Goal: Information Seeking & Learning: Learn about a topic

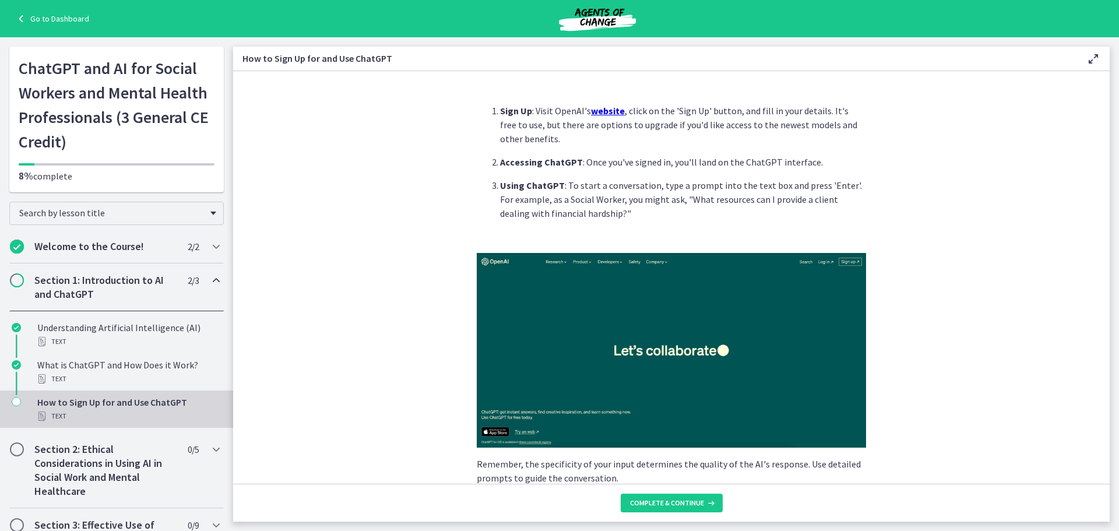
scroll to position [389, 0]
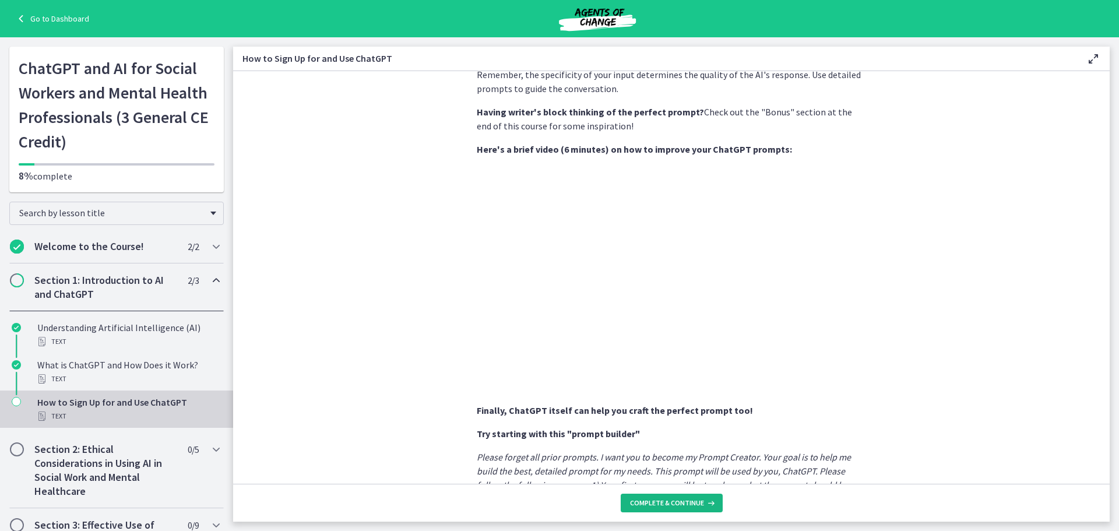
click at [698, 495] on button "Complete & continue" at bounding box center [671, 502] width 102 height 19
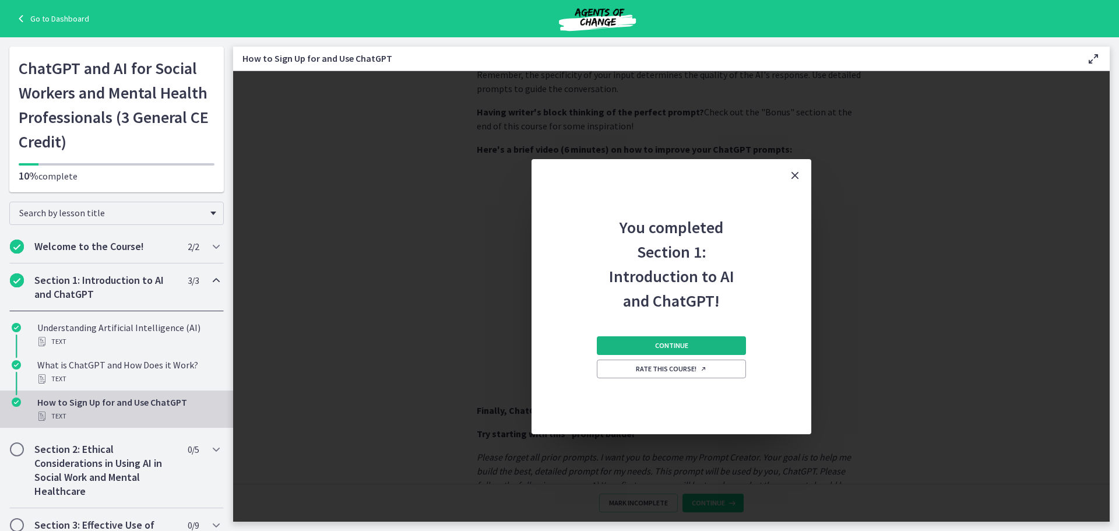
click at [678, 336] on button "Continue" at bounding box center [671, 345] width 149 height 19
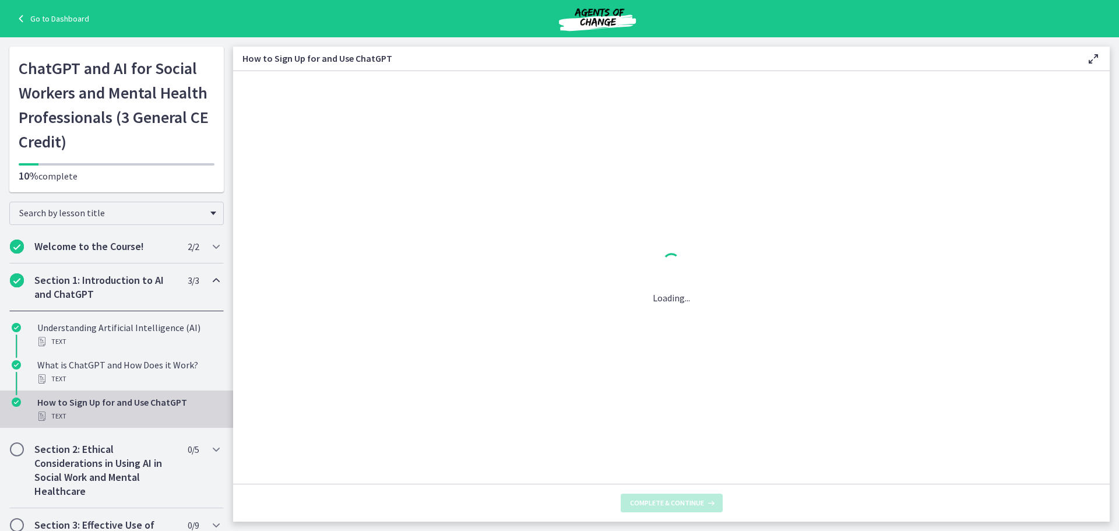
scroll to position [0, 0]
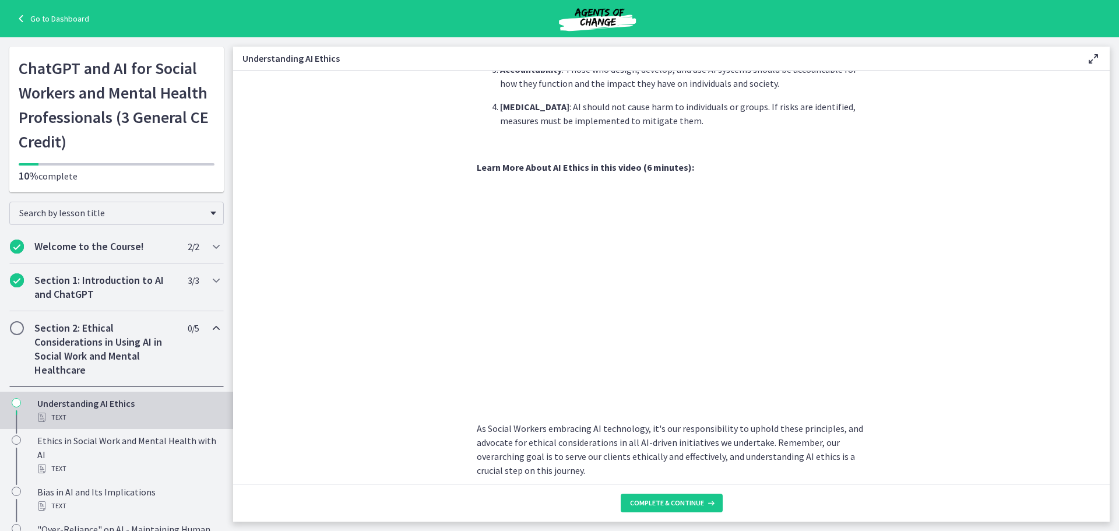
scroll to position [519, 0]
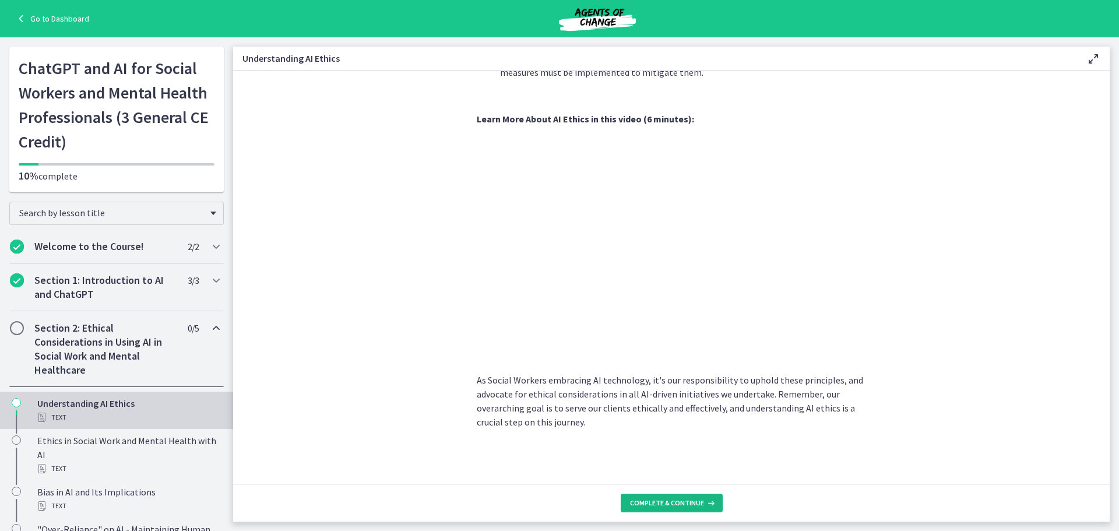
click at [699, 506] on span "Complete & continue" at bounding box center [667, 502] width 74 height 9
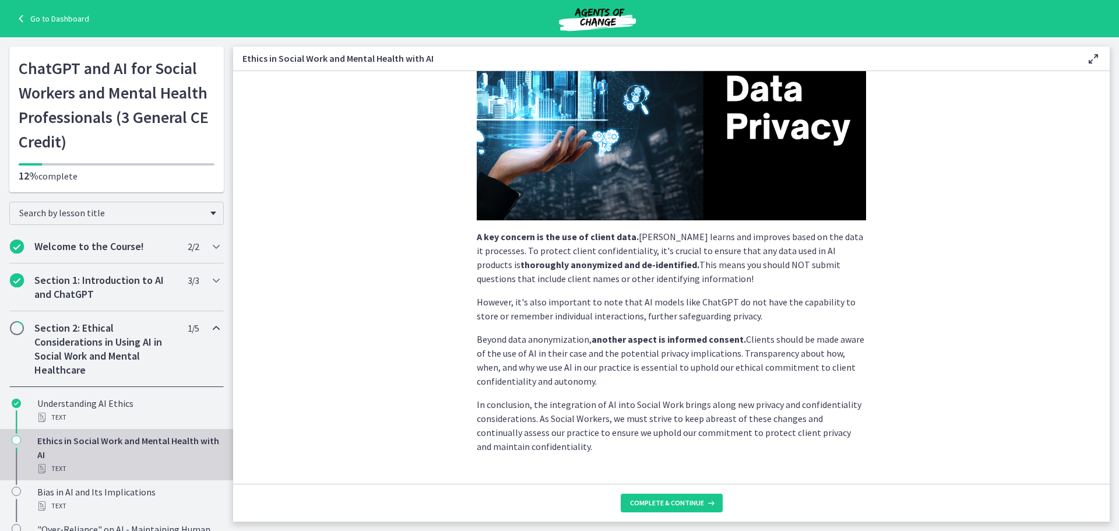
scroll to position [231, 0]
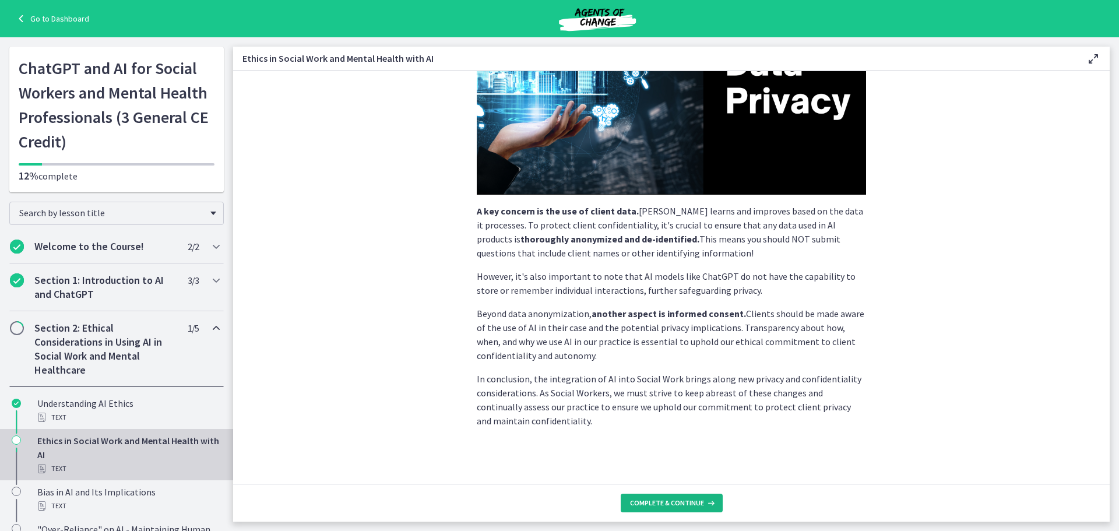
click at [682, 504] on span "Complete & continue" at bounding box center [667, 502] width 74 height 9
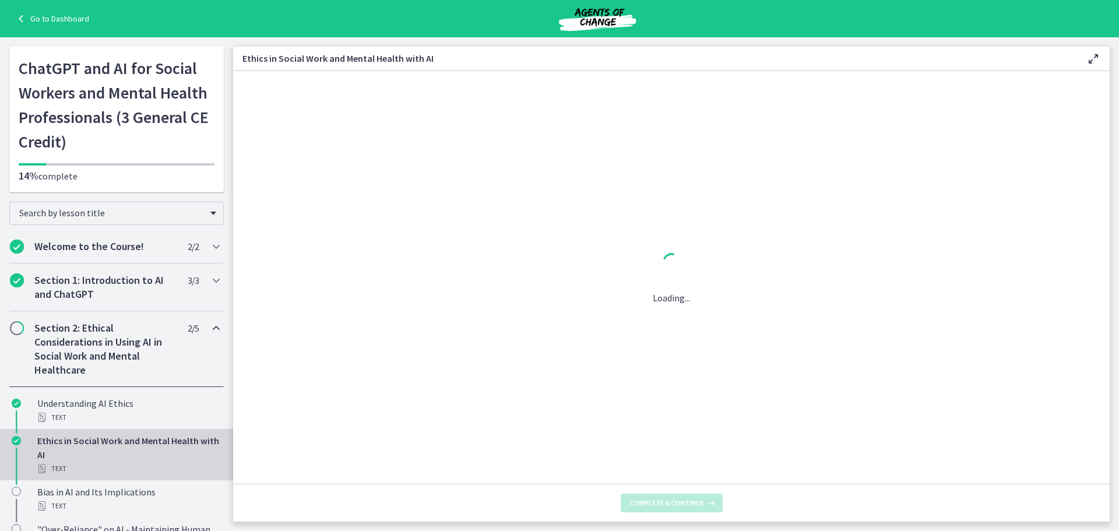
scroll to position [0, 0]
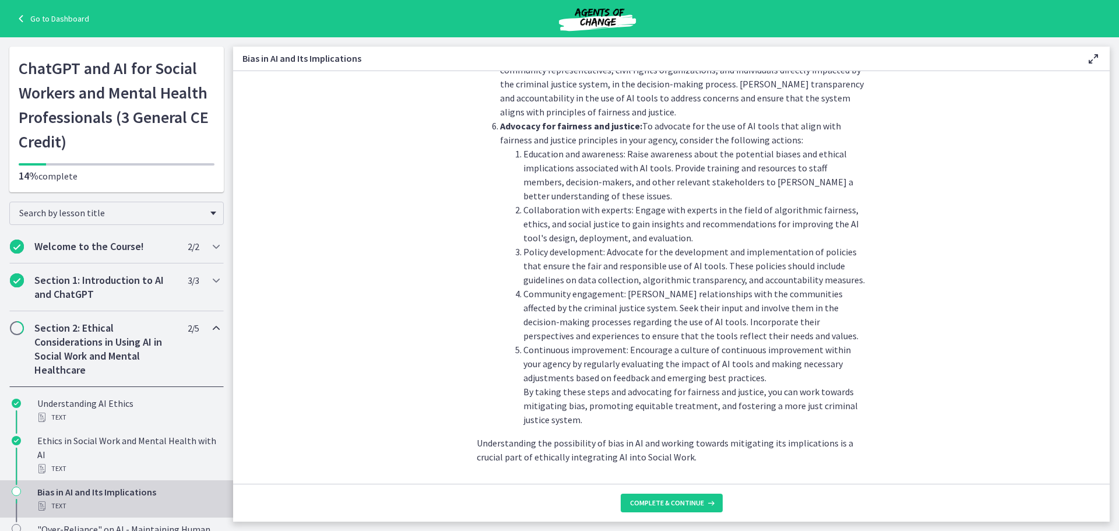
scroll to position [1241, 0]
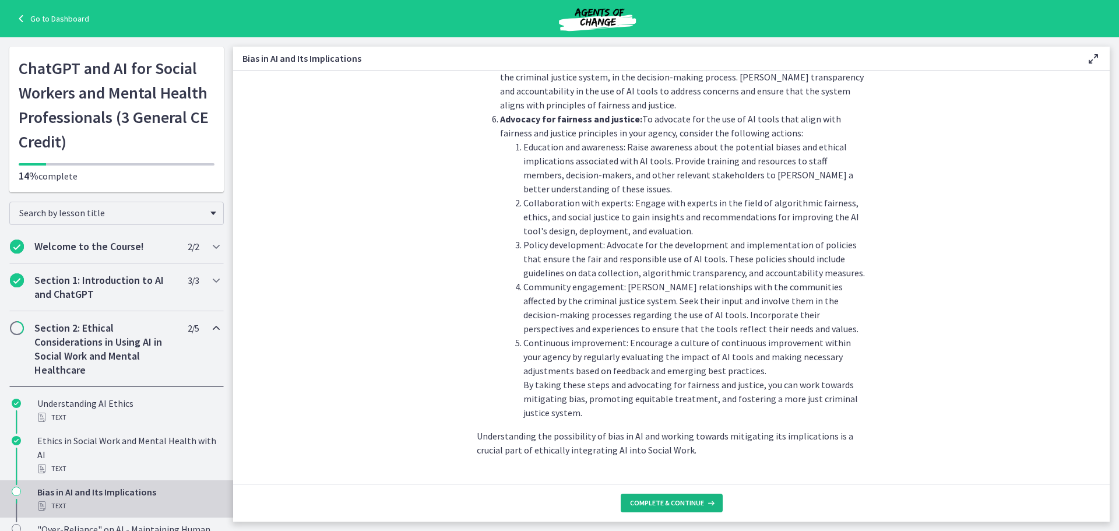
click at [678, 506] on span "Complete & continue" at bounding box center [667, 502] width 74 height 9
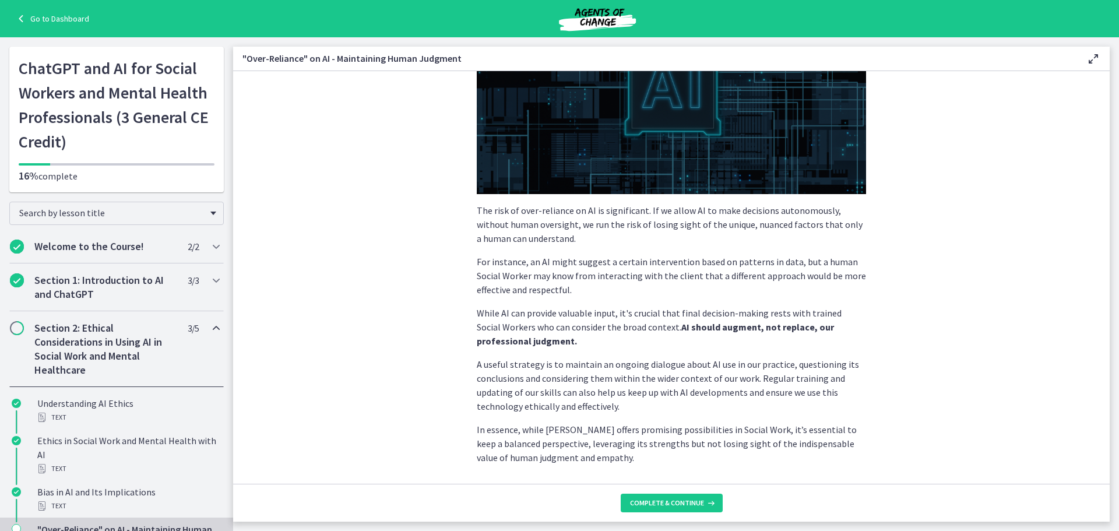
scroll to position [224, 0]
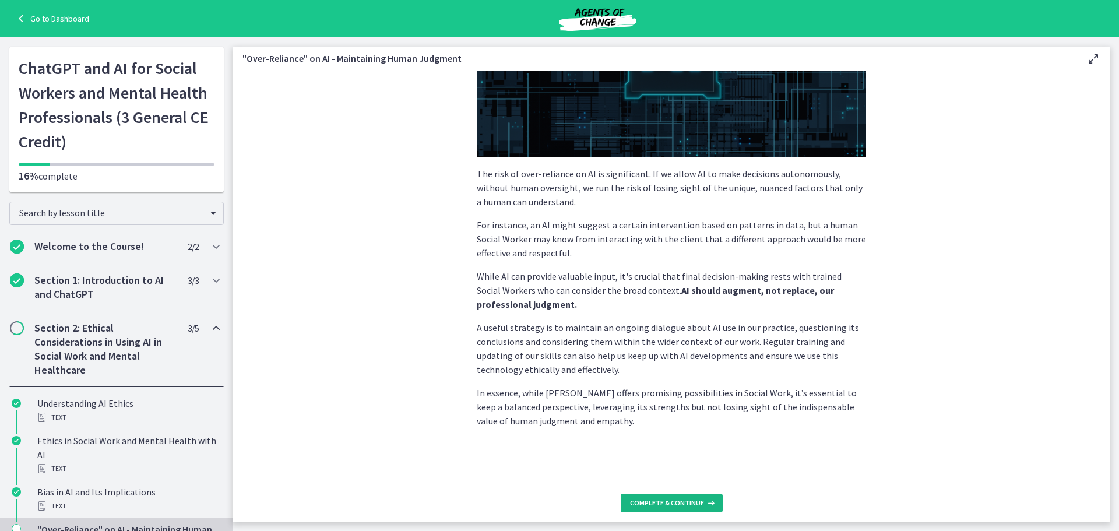
click at [689, 504] on span "Complete & continue" at bounding box center [667, 502] width 74 height 9
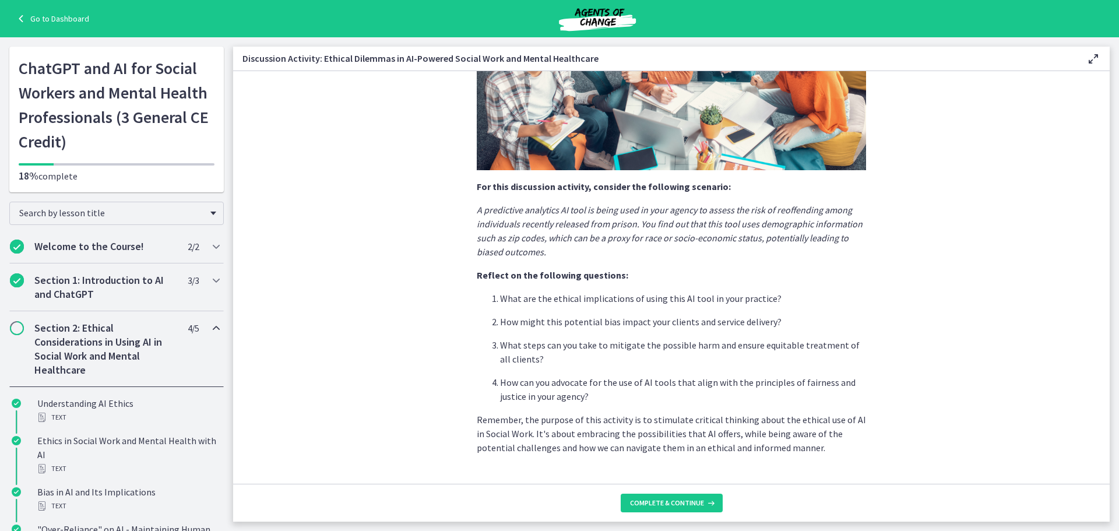
scroll to position [231, 0]
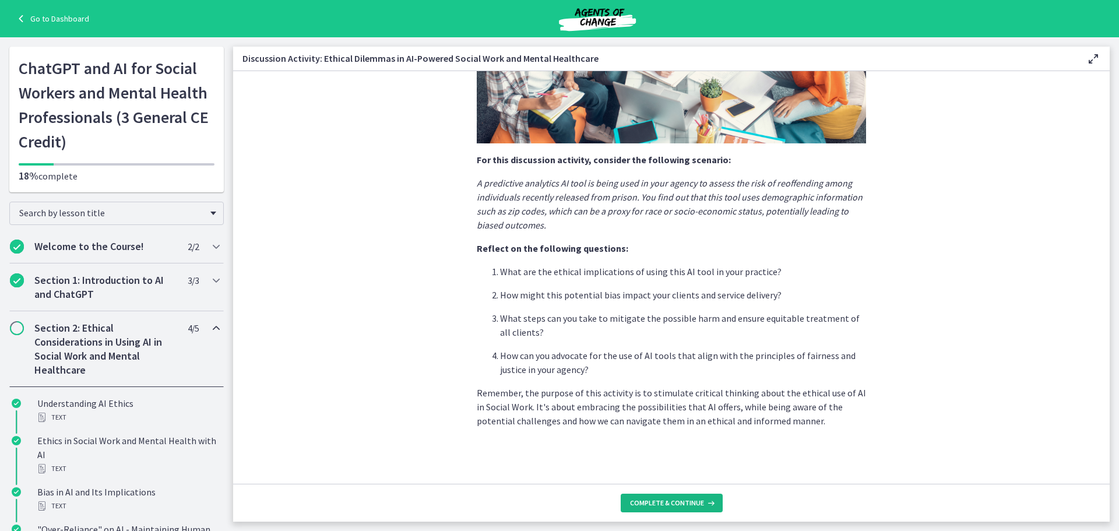
click at [652, 503] on span "Complete & continue" at bounding box center [667, 502] width 74 height 9
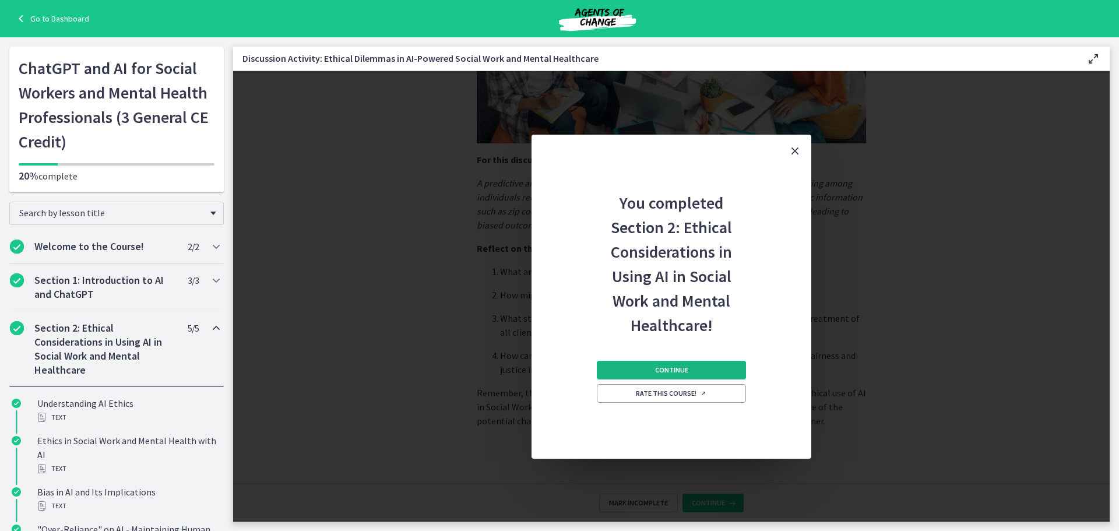
click at [679, 367] on span "Continue" at bounding box center [671, 369] width 33 height 9
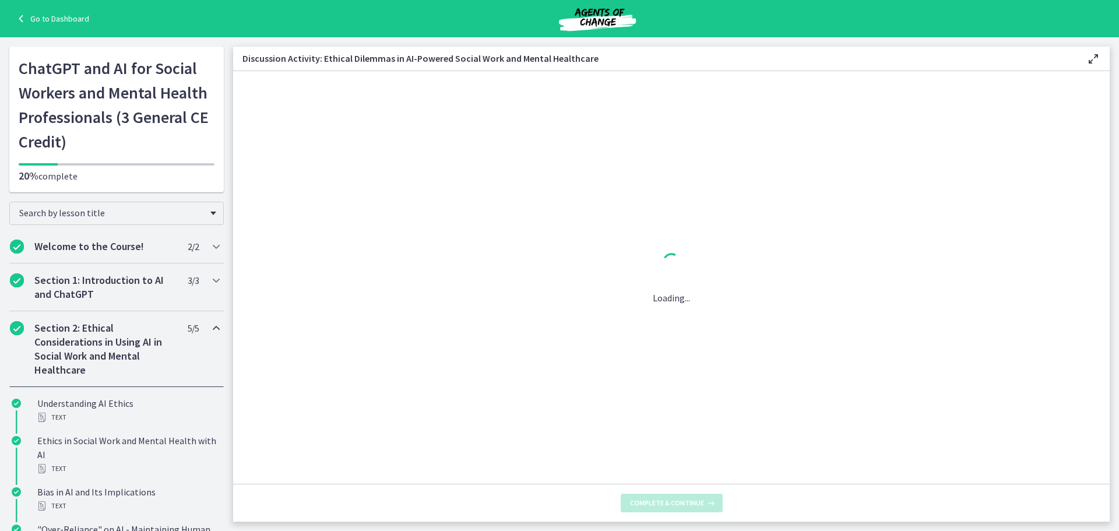
scroll to position [0, 0]
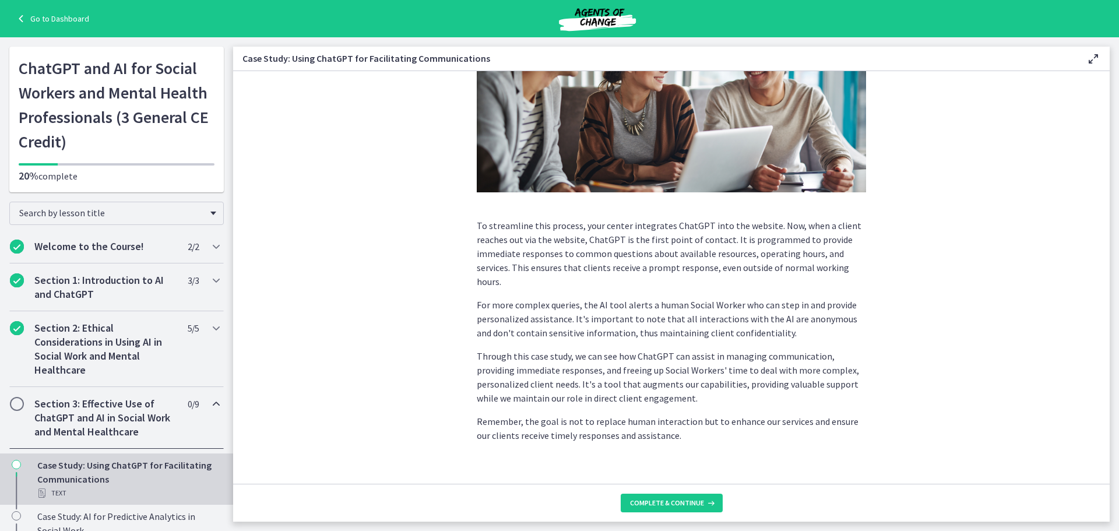
scroll to position [234, 0]
click at [685, 502] on span "Complete & continue" at bounding box center [667, 502] width 74 height 9
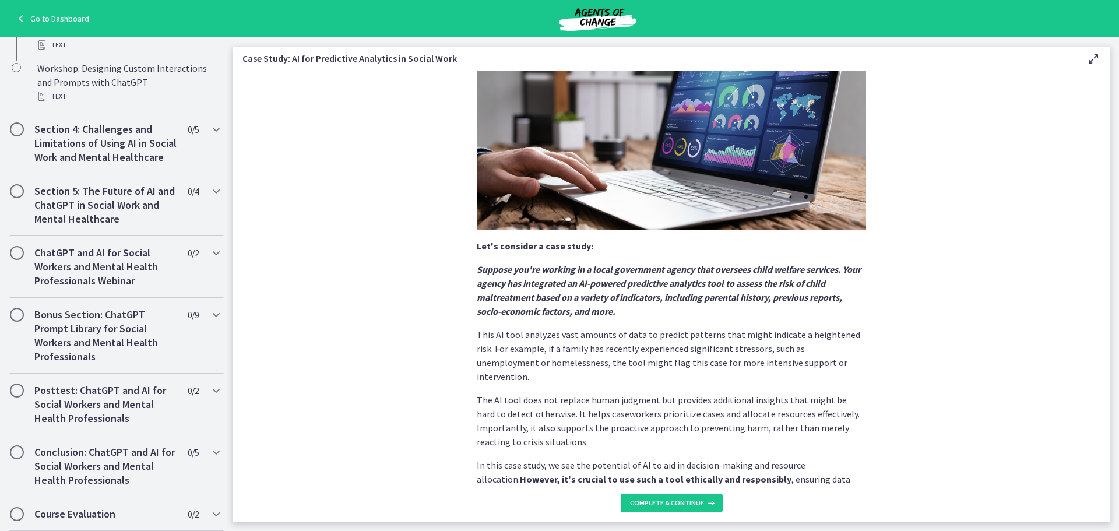
scroll to position [203, 0]
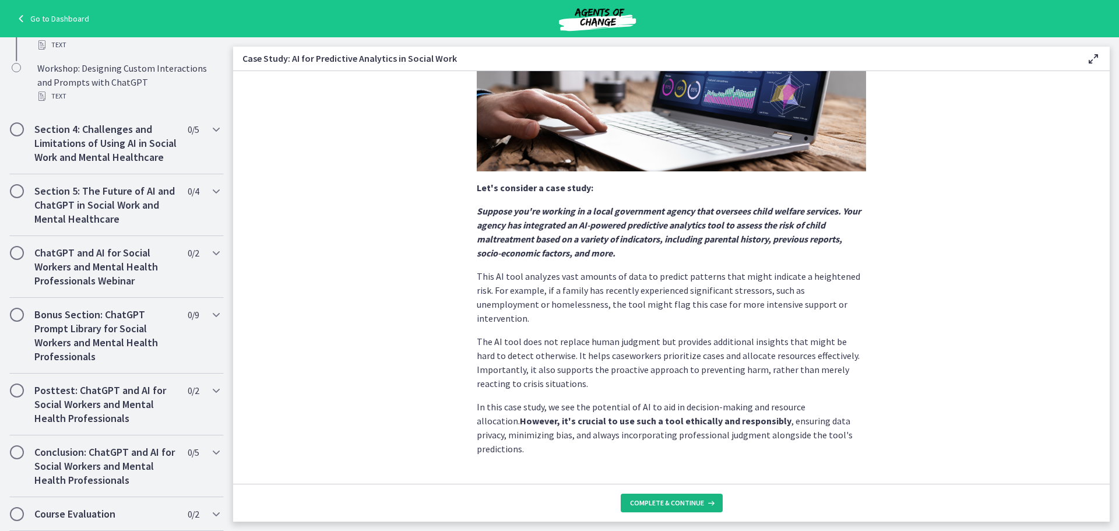
click at [696, 503] on span "Complete & continue" at bounding box center [667, 502] width 74 height 9
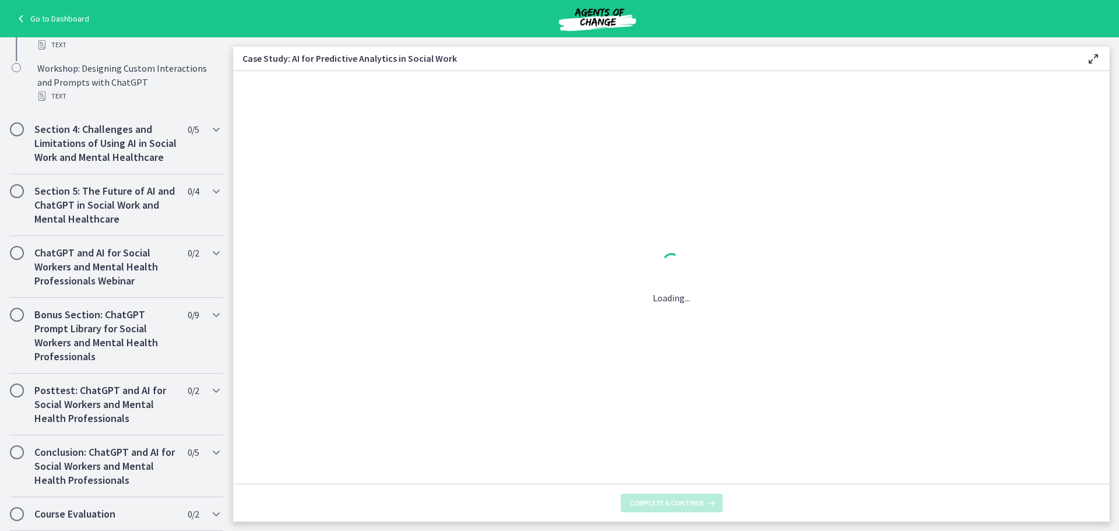
scroll to position [0, 0]
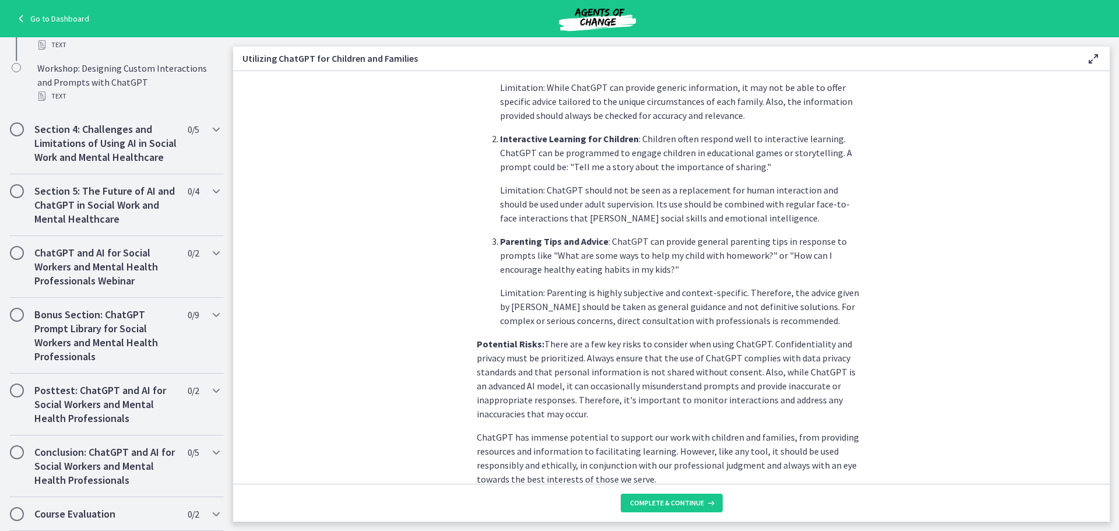
scroll to position [450, 0]
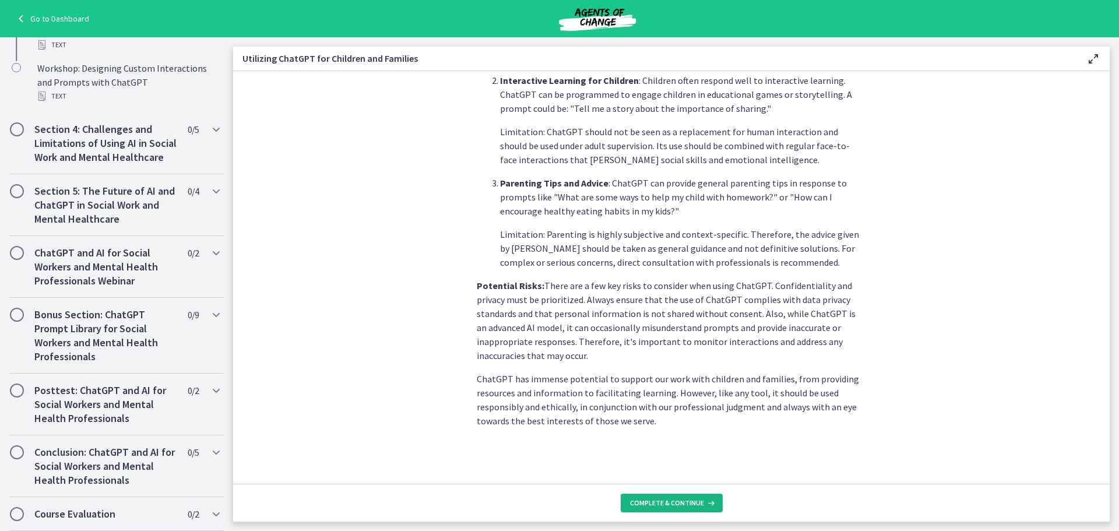
click at [642, 503] on span "Complete & continue" at bounding box center [667, 502] width 74 height 9
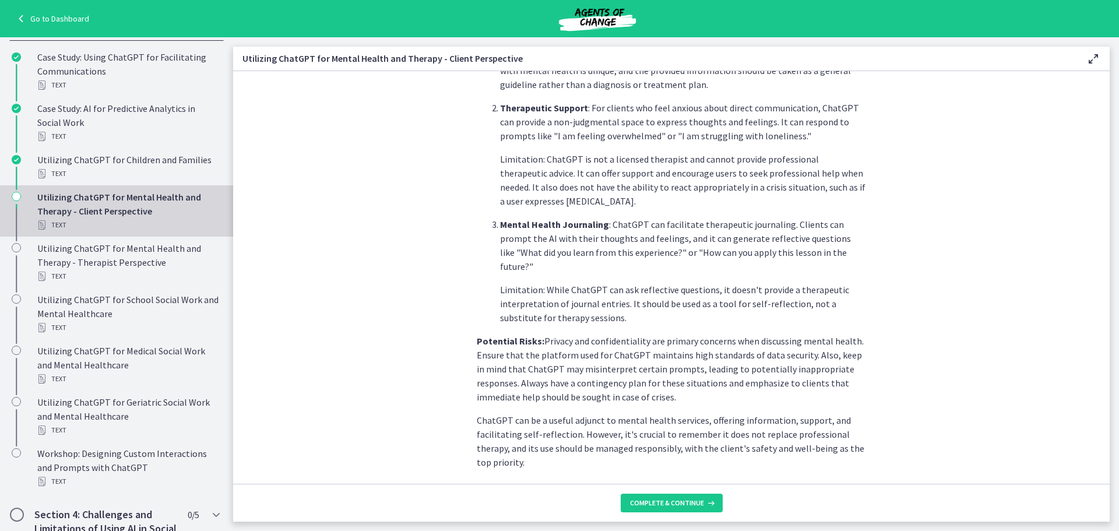
scroll to position [426, 0]
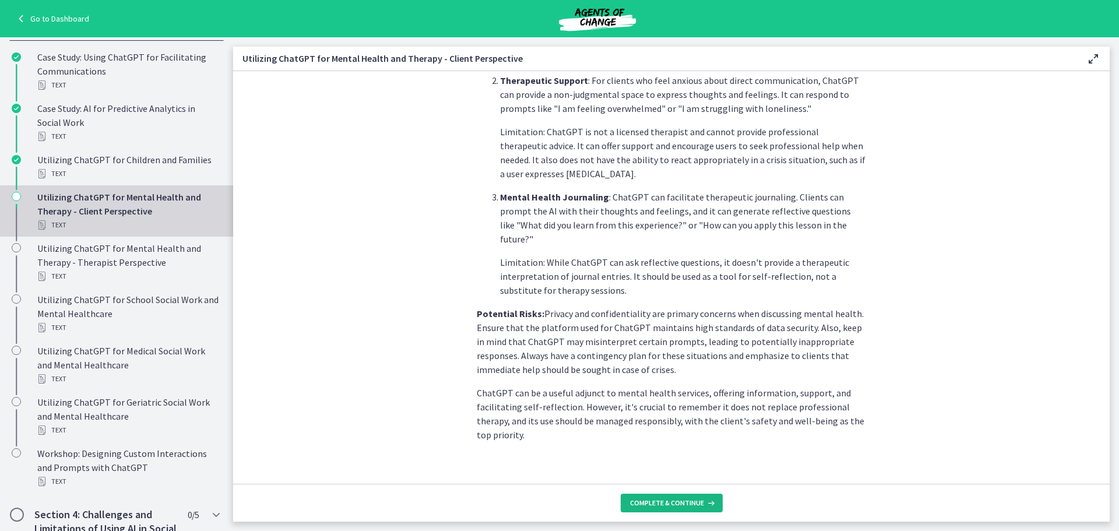
click at [704, 496] on button "Complete & continue" at bounding box center [671, 502] width 102 height 19
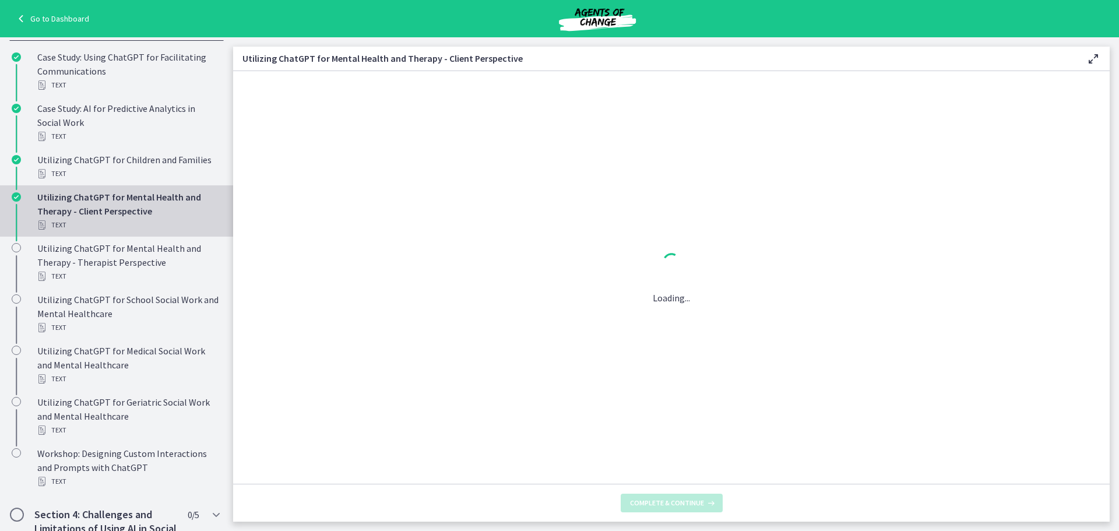
scroll to position [0, 0]
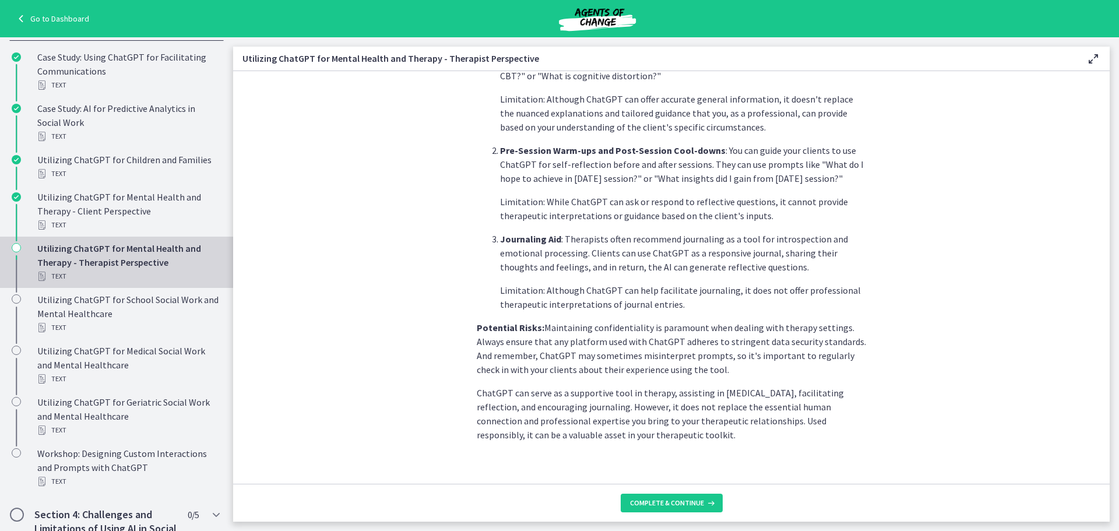
scroll to position [398, 0]
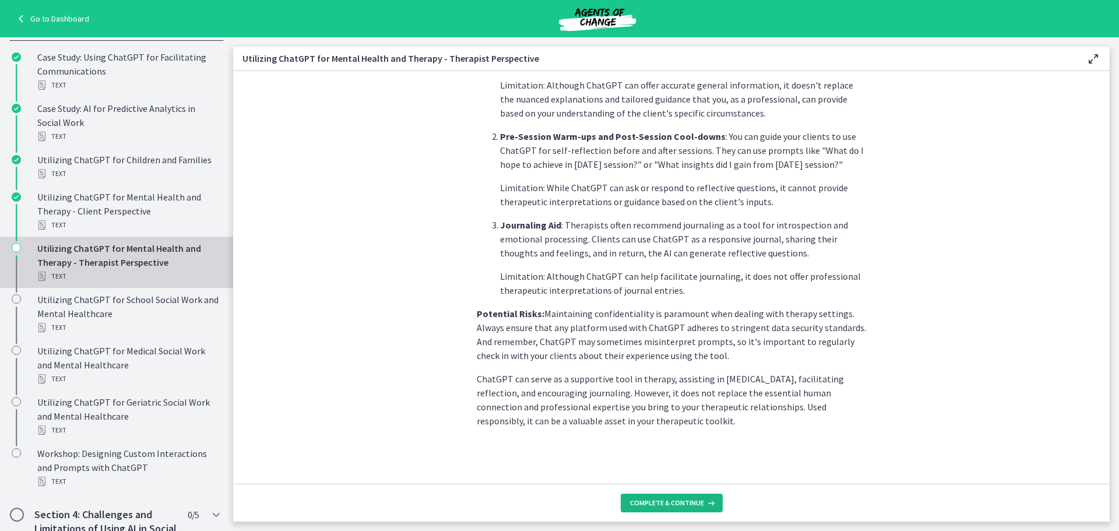
click at [710, 495] on button "Complete & continue" at bounding box center [671, 502] width 102 height 19
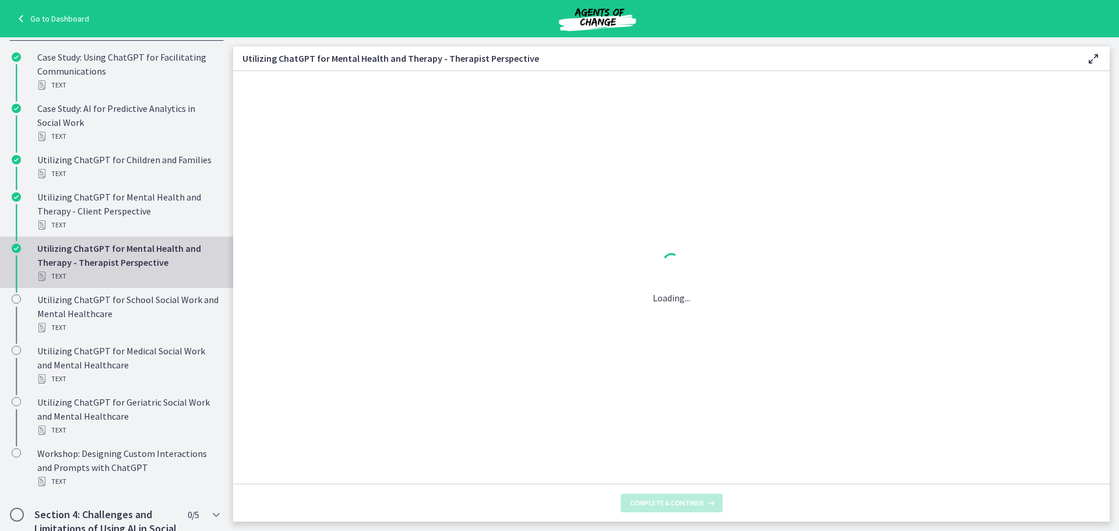
scroll to position [0, 0]
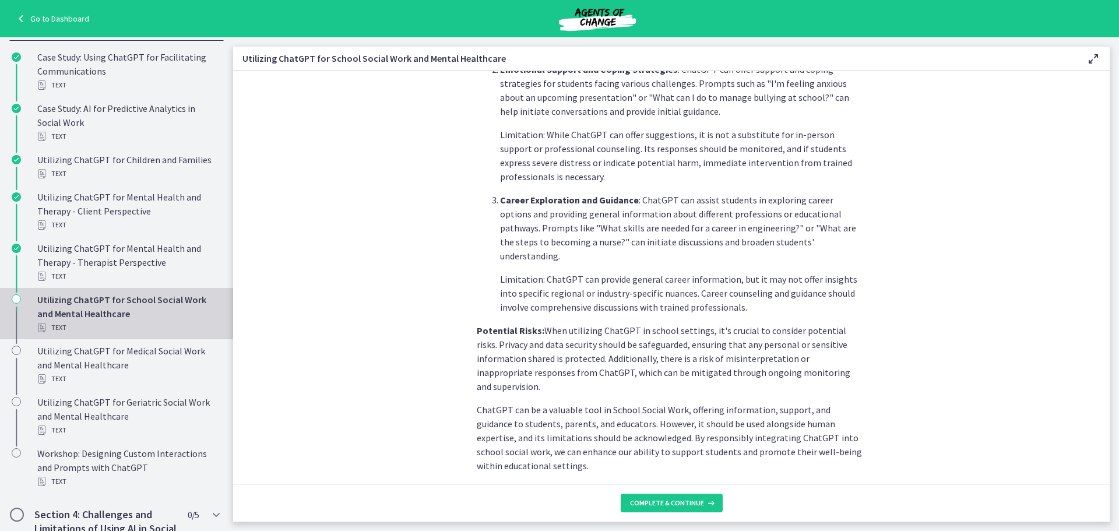
scroll to position [454, 0]
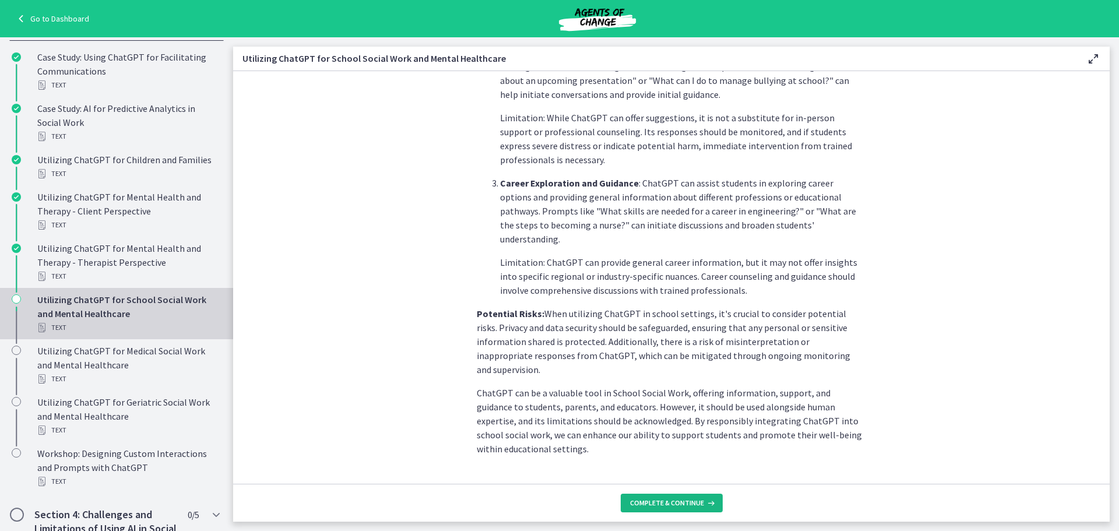
click at [681, 509] on button "Complete & continue" at bounding box center [671, 502] width 102 height 19
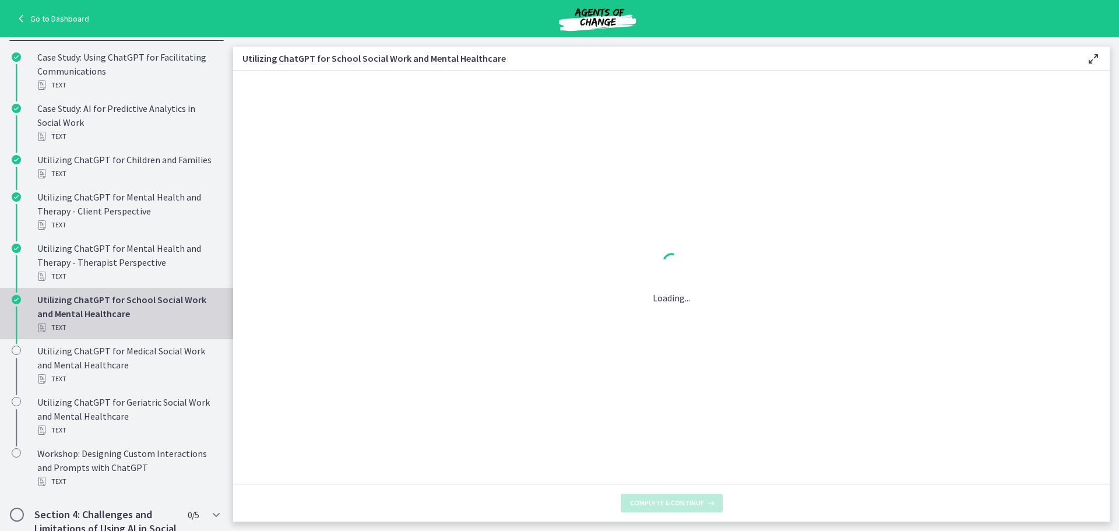
scroll to position [0, 0]
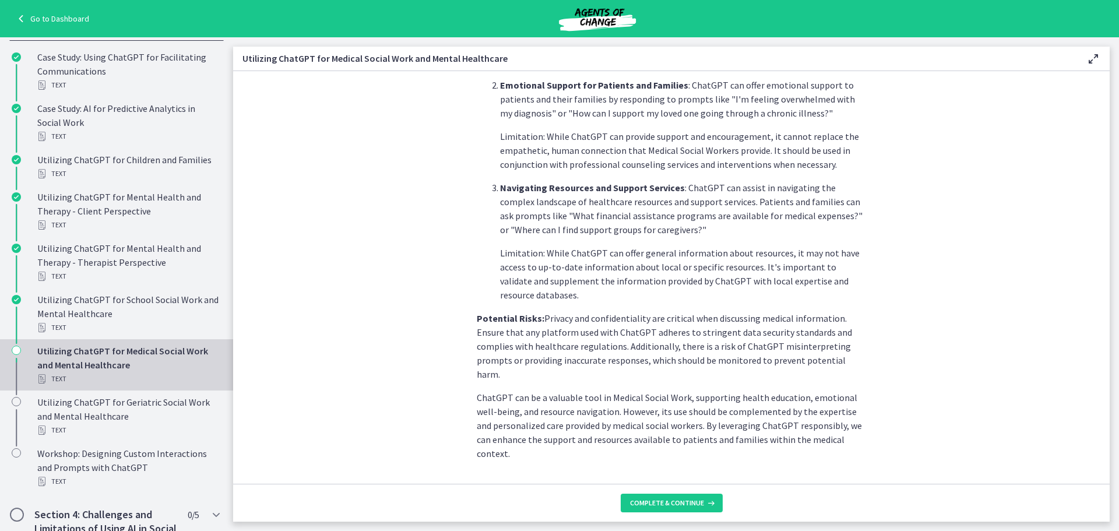
scroll to position [412, 0]
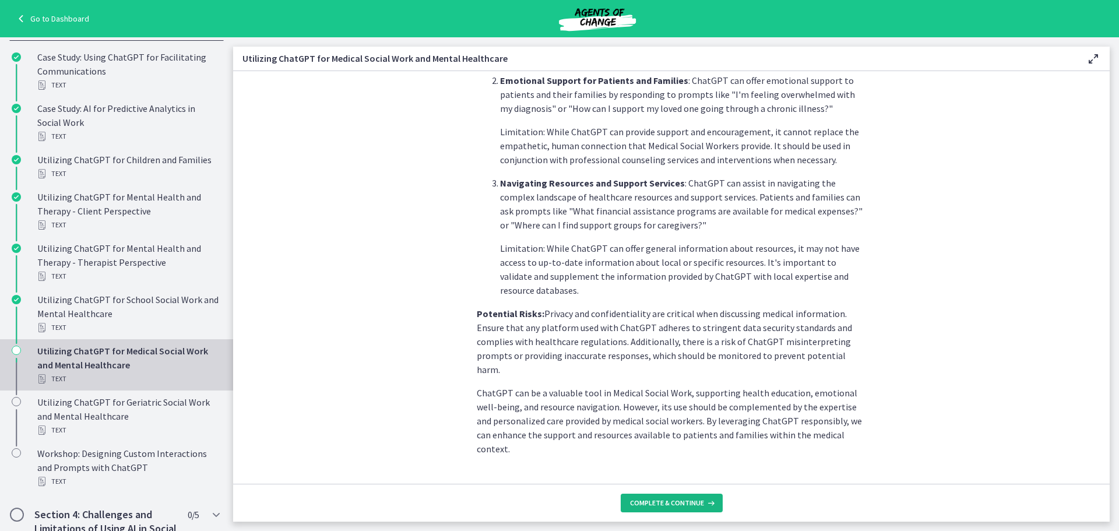
click at [673, 496] on button "Complete & continue" at bounding box center [671, 502] width 102 height 19
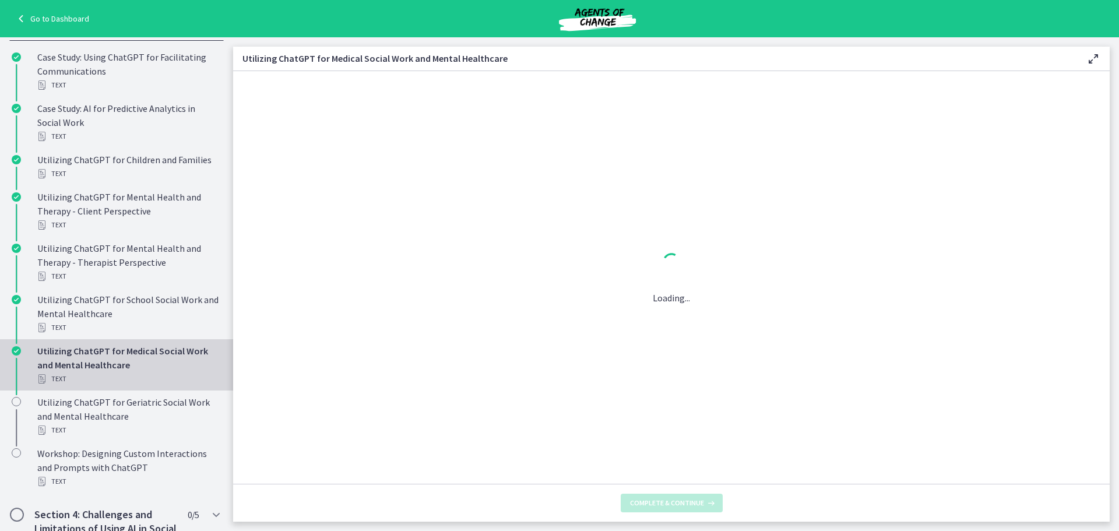
scroll to position [0, 0]
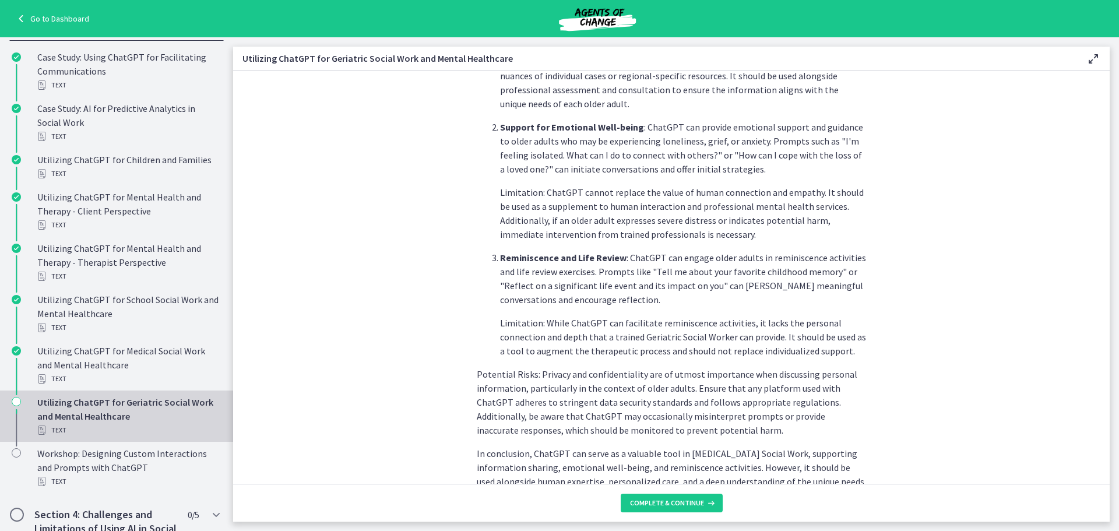
scroll to position [410, 0]
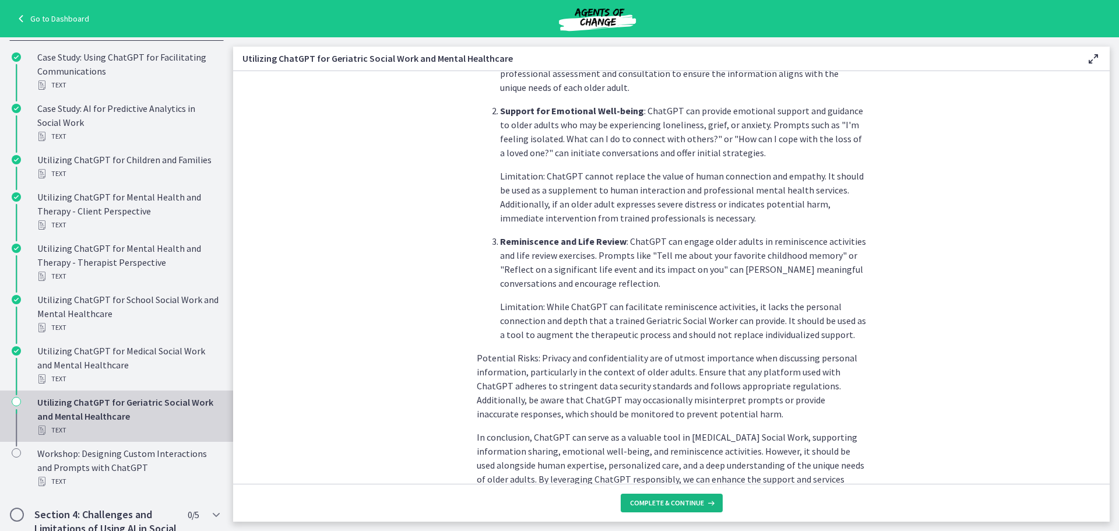
click at [661, 494] on button "Complete & continue" at bounding box center [671, 502] width 102 height 19
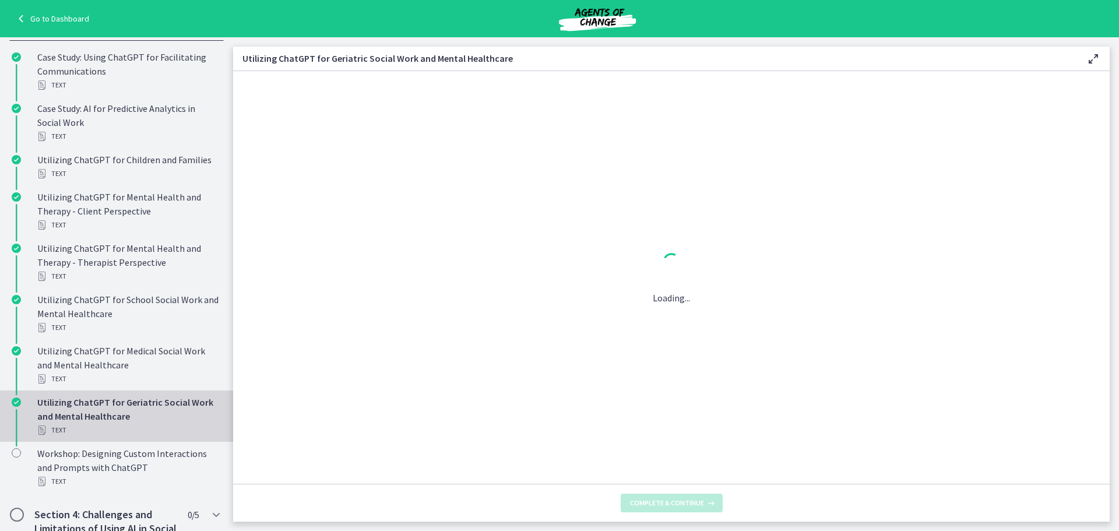
scroll to position [0, 0]
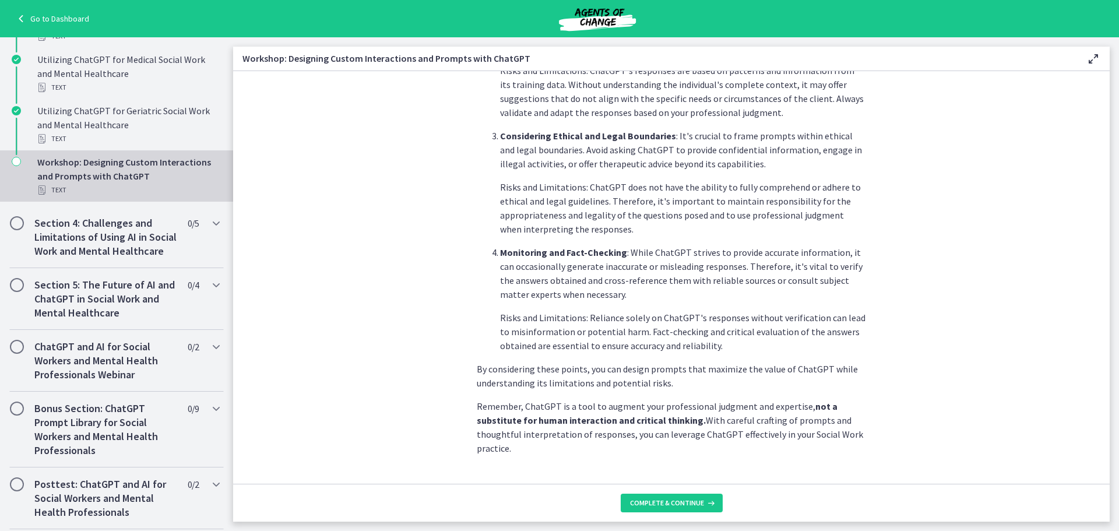
scroll to position [566, 0]
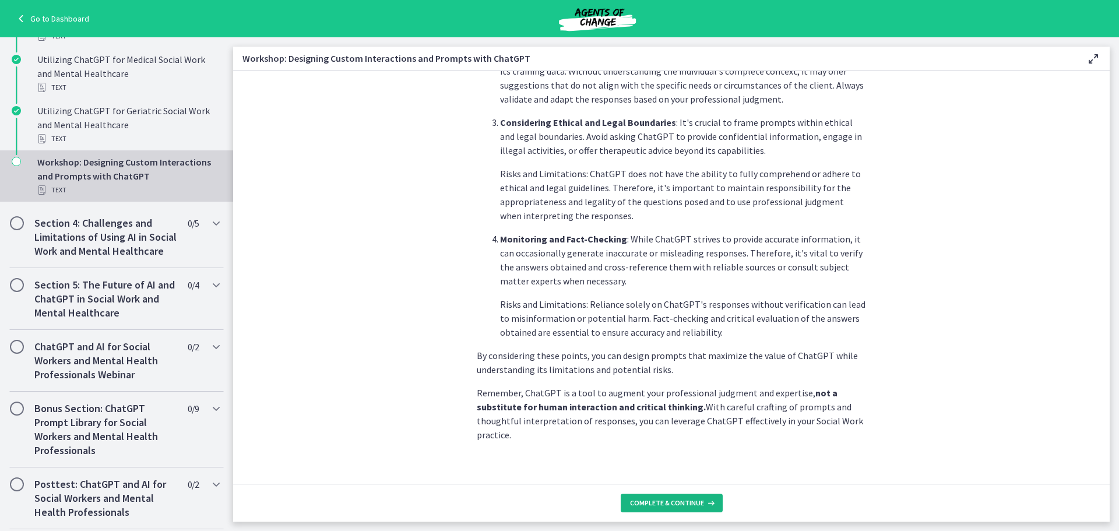
click at [669, 506] on span "Complete & continue" at bounding box center [667, 502] width 74 height 9
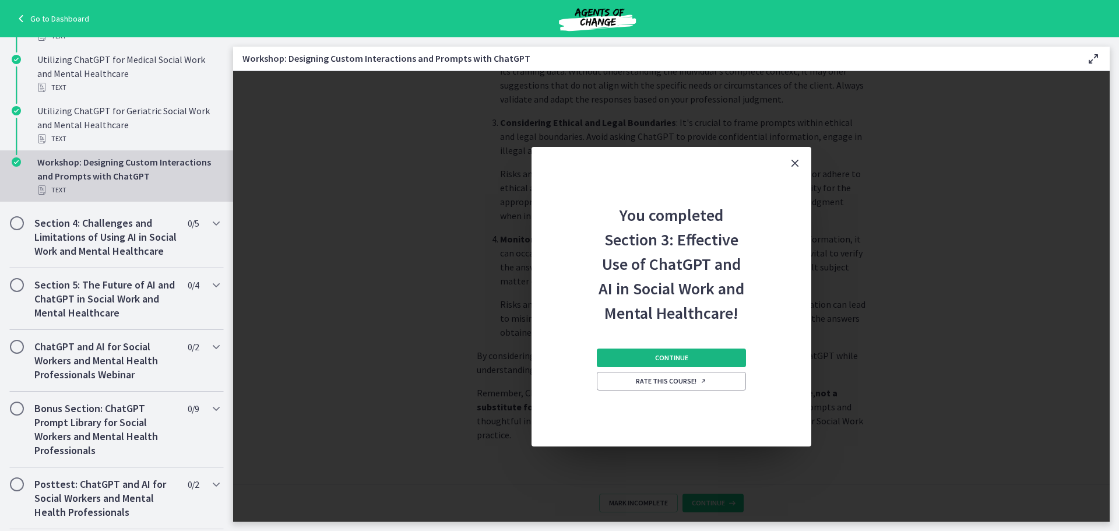
click at [671, 354] on span "Continue" at bounding box center [671, 357] width 33 height 9
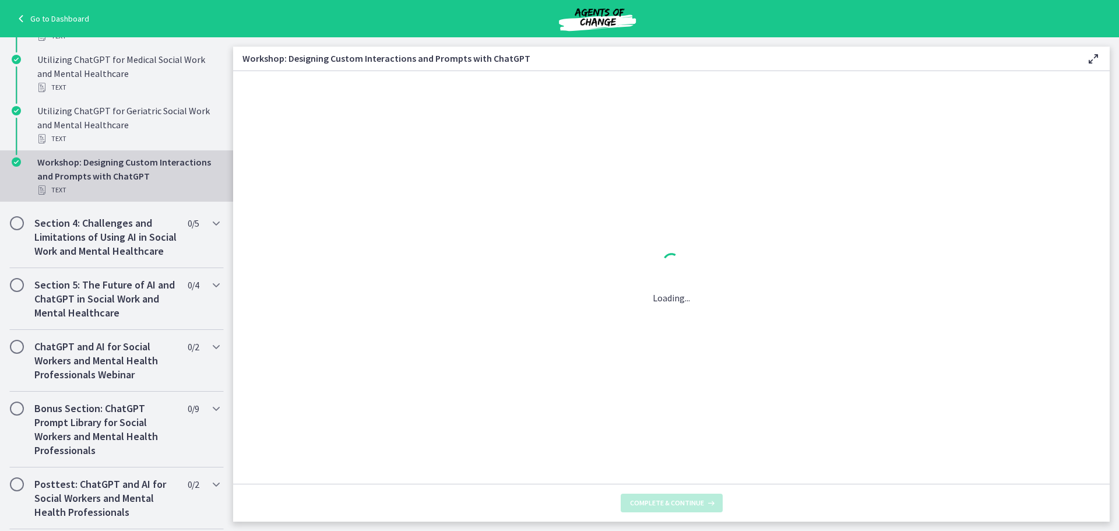
scroll to position [0, 0]
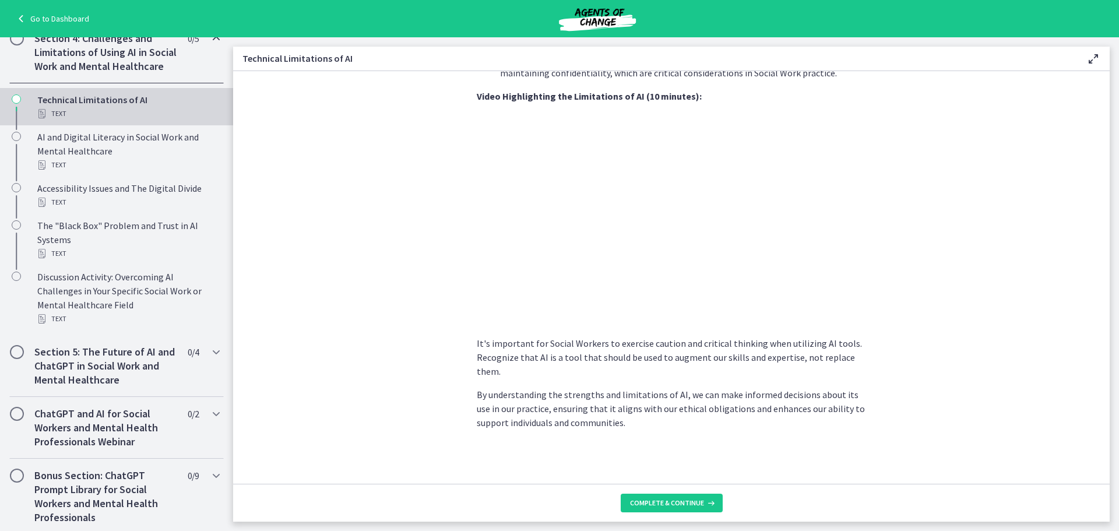
scroll to position [766, 0]
click at [512, 387] on p "By understanding the strengths and limitations of AI, we can make informed deci…" at bounding box center [671, 408] width 389 height 42
click at [686, 510] on button "Complete & continue" at bounding box center [671, 502] width 102 height 19
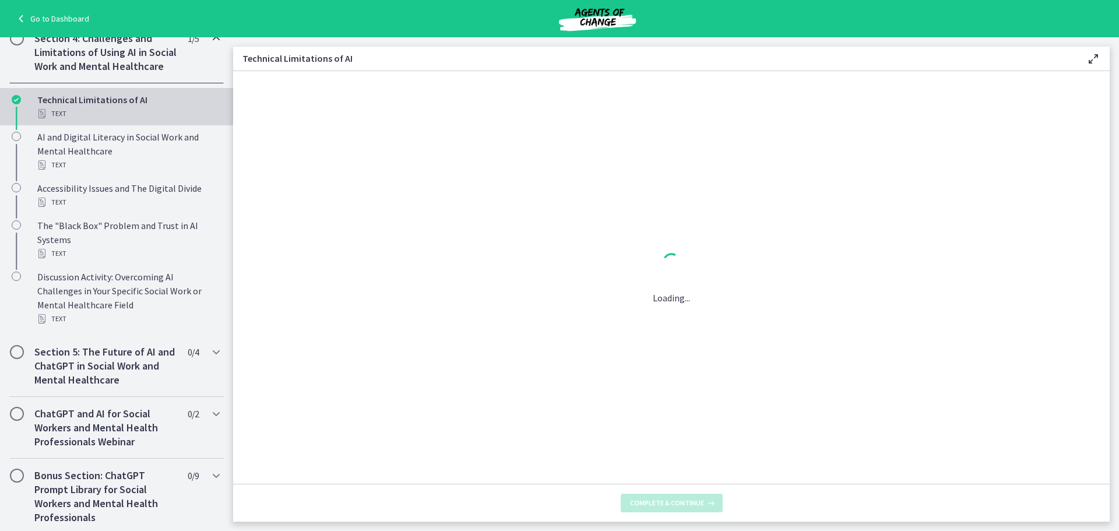
scroll to position [0, 0]
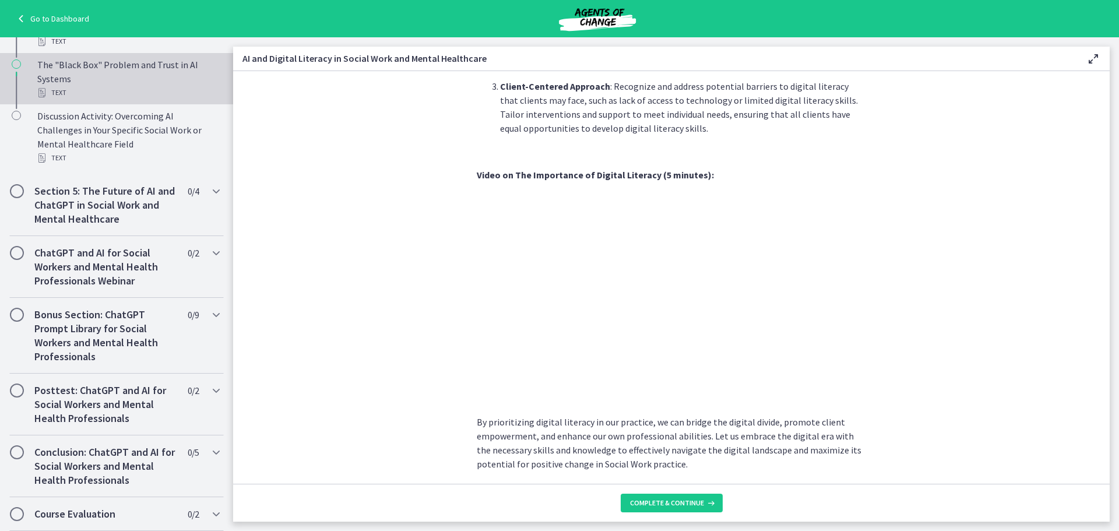
scroll to position [602, 0]
